Goal: Transaction & Acquisition: Purchase product/service

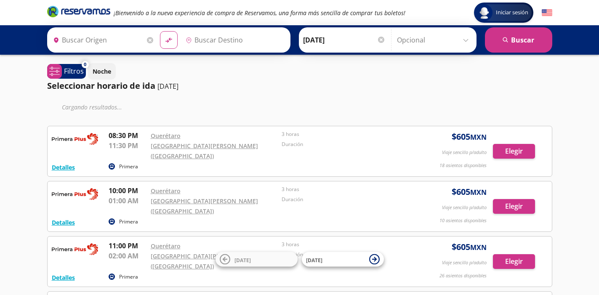
type input "[PERSON_NAME] de Querétaro, [GEOGRAPHIC_DATA]"
type input "[GEOGRAPHIC_DATA][PERSON_NAME] ([GEOGRAPHIC_DATA]), [GEOGRAPHIC_DATA]"
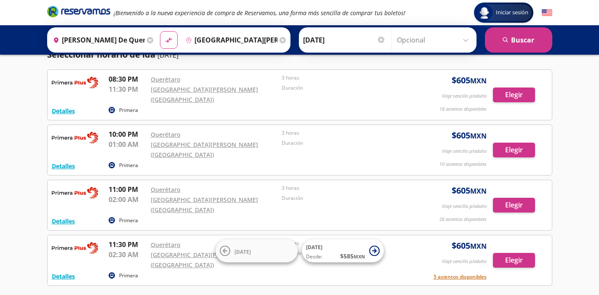
scroll to position [38, 0]
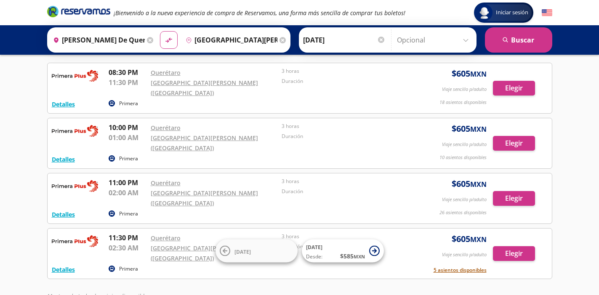
click at [462, 267] on button "5 asientos disponibles" at bounding box center [460, 271] width 53 height 8
click at [507, 246] on button "Elegir" at bounding box center [514, 253] width 42 height 15
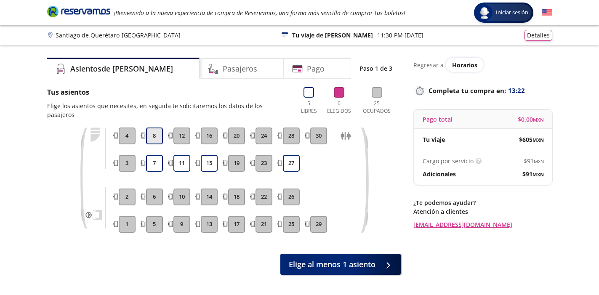
click at [153, 129] on button "8" at bounding box center [154, 136] width 17 height 17
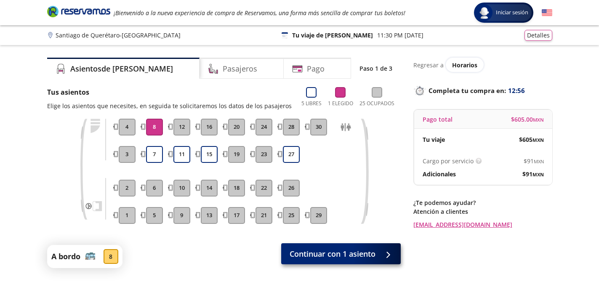
click at [367, 256] on span "Continuar con 1 asiento" at bounding box center [333, 254] width 86 height 11
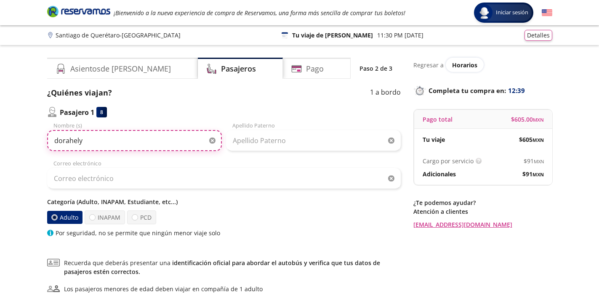
click at [103, 145] on input "dorahely" at bounding box center [134, 140] width 175 height 21
type input "dorahely"
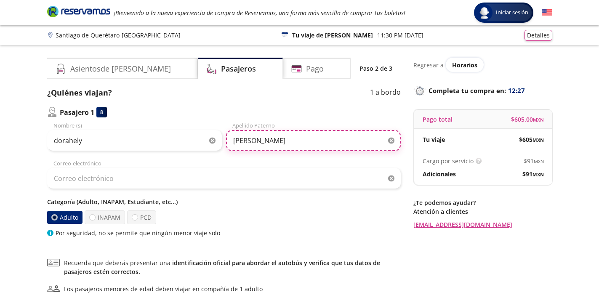
type input "[PERSON_NAME]"
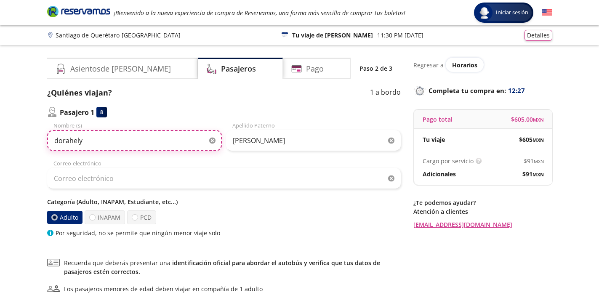
click at [60, 145] on input "dorahely" at bounding box center [134, 140] width 175 height 21
click at [58, 142] on input "dorahely" at bounding box center [134, 140] width 175 height 21
type input "Dorahely"
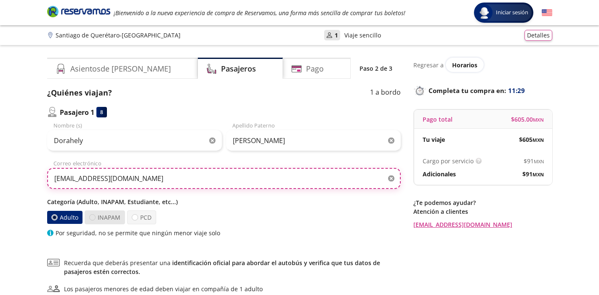
type input "[EMAIL_ADDRESS][DOMAIN_NAME]"
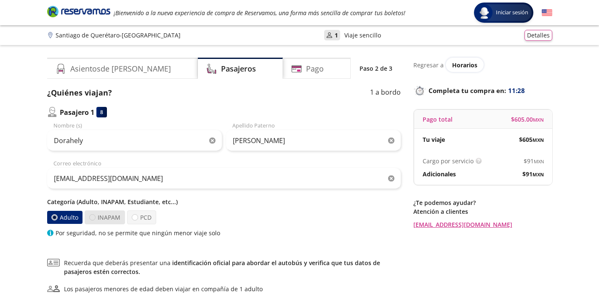
click at [92, 219] on div at bounding box center [92, 217] width 6 height 6
click at [92, 219] on input "INAPAM" at bounding box center [92, 217] width 5 height 5
radio input "true"
radio input "false"
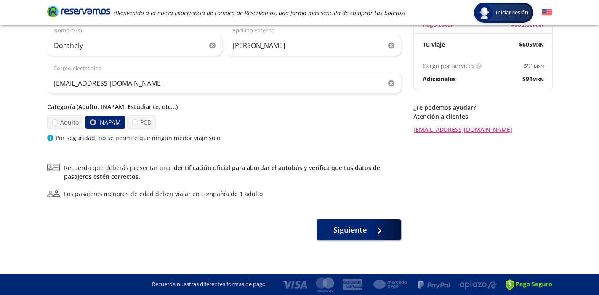
scroll to position [95, 0]
click at [361, 229] on span "Siguiente" at bounding box center [350, 228] width 33 height 11
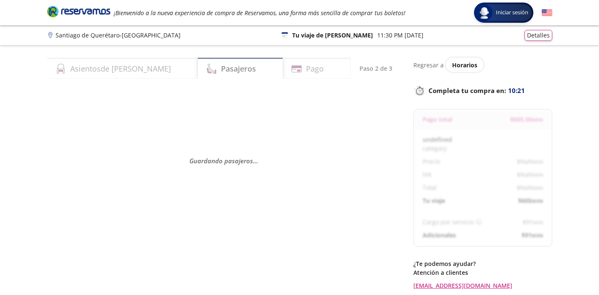
select select "MX"
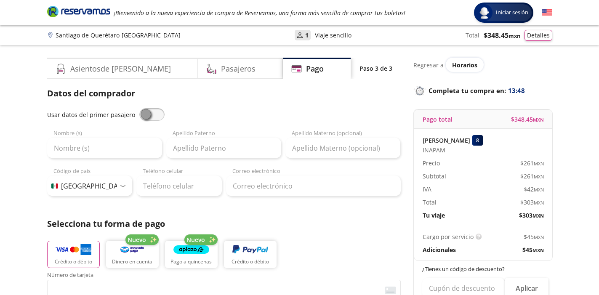
click at [151, 115] on span at bounding box center [151, 114] width 25 height 13
click at [139, 108] on input "checkbox" at bounding box center [139, 108] width 0 height 0
type input "Dorahely"
type input "[PERSON_NAME]"
type input "[EMAIL_ADDRESS][DOMAIN_NAME]"
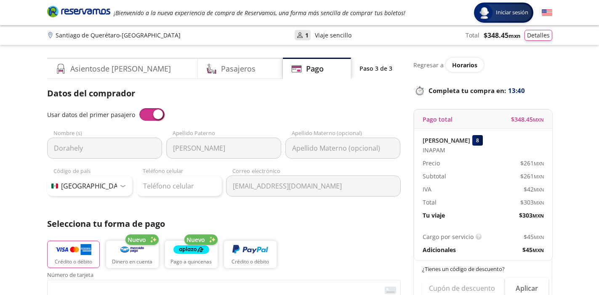
scroll to position [1, 0]
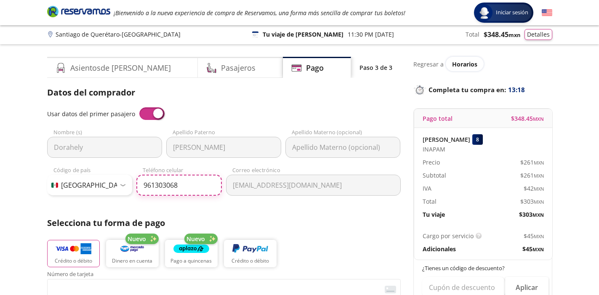
type input "[PHONE_NUMBER]"
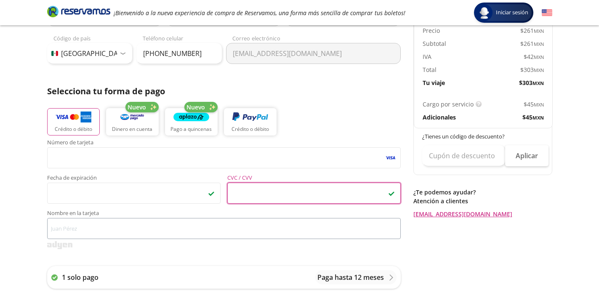
scroll to position [133, 0]
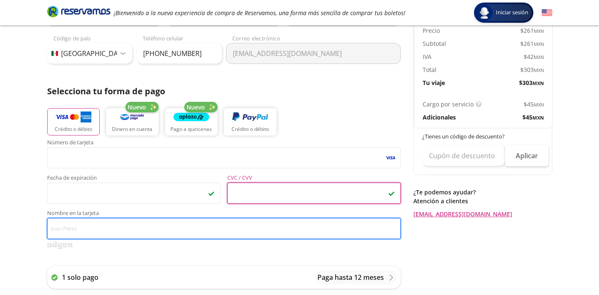
click at [99, 231] on input "Nombre en la tarjeta" at bounding box center [224, 228] width 354 height 21
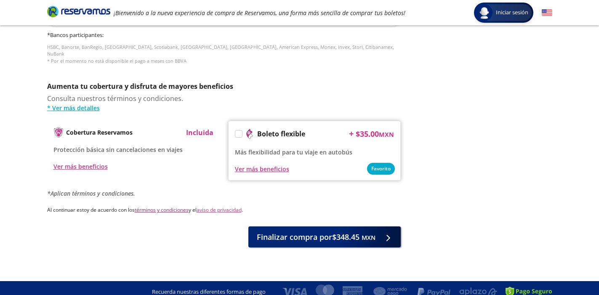
scroll to position [395, 0]
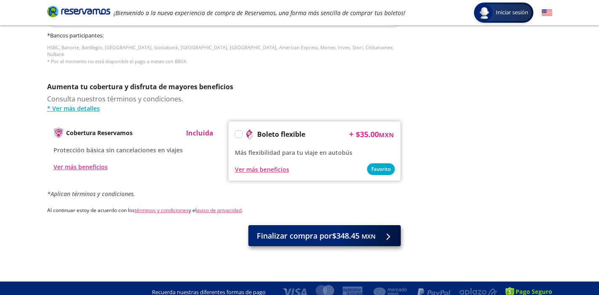
type input "[PERSON_NAME]"
click at [311, 230] on span "Finalizar compra por $348.45 MXN" at bounding box center [316, 235] width 119 height 11
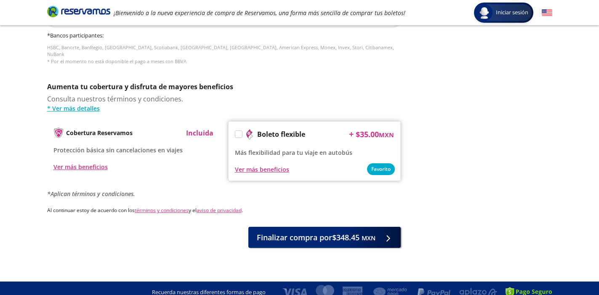
scroll to position [0, 0]
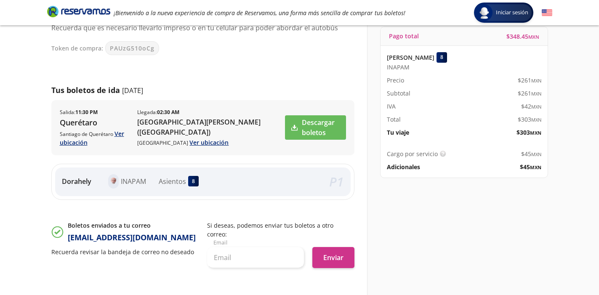
scroll to position [77, 0]
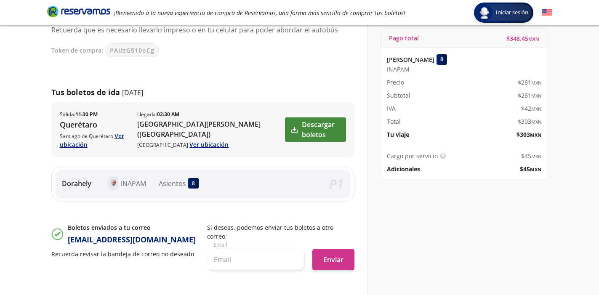
click at [285, 130] on link "Descargar boletos" at bounding box center [315, 130] width 61 height 24
